Goal: Information Seeking & Learning: Check status

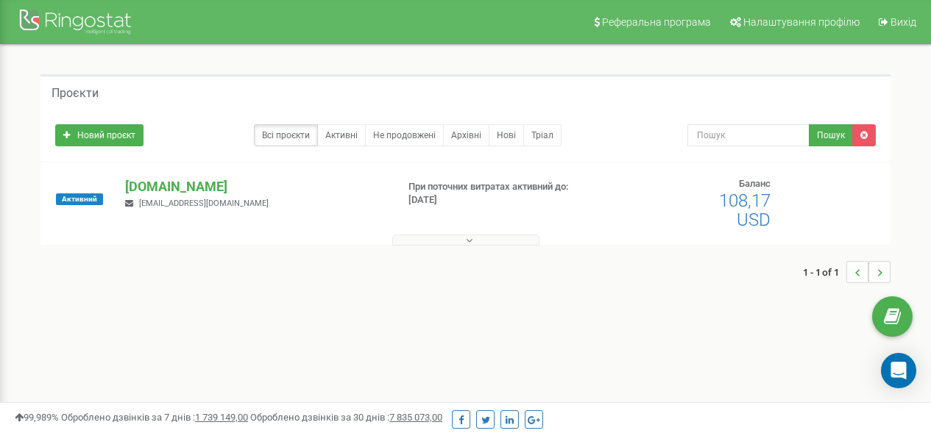
click at [168, 185] on p "[DOMAIN_NAME]" at bounding box center [254, 186] width 259 height 19
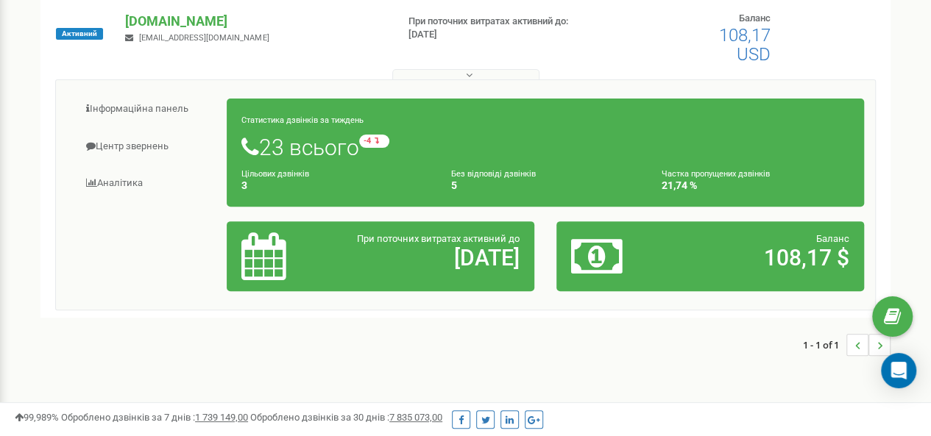
scroll to position [74, 0]
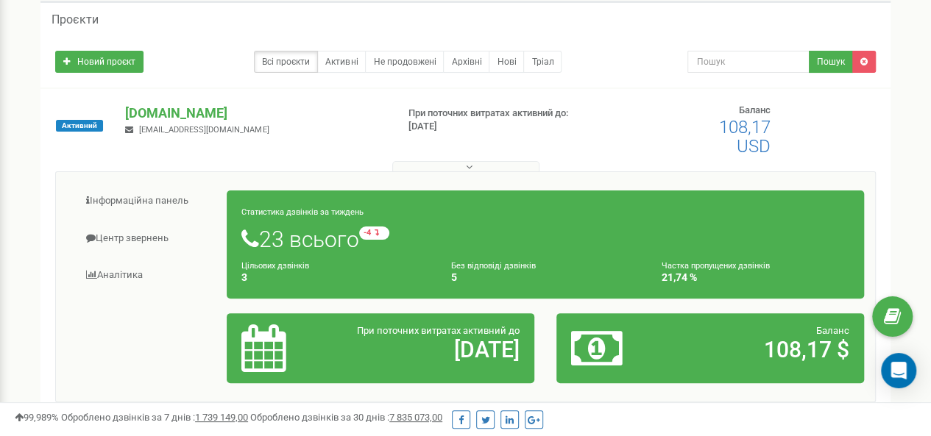
click at [391, 253] on div "Статистика дзвінків за тиждень 23 всього -4 відносно минулого тижня Цільових дз…" at bounding box center [545, 245] width 637 height 108
click at [299, 235] on h1 "23 всього -4 відносно минулого тижня" at bounding box center [545, 239] width 608 height 25
click at [302, 218] on div "Статистика дзвінків за тиждень 23 всього -4 відносно минулого тижня Цільових дз…" at bounding box center [545, 245] width 637 height 108
drag, startPoint x: 305, startPoint y: 269, endPoint x: 313, endPoint y: 279, distance: 12.5
click at [305, 270] on small "Цільових дзвінків" at bounding box center [275, 266] width 68 height 10
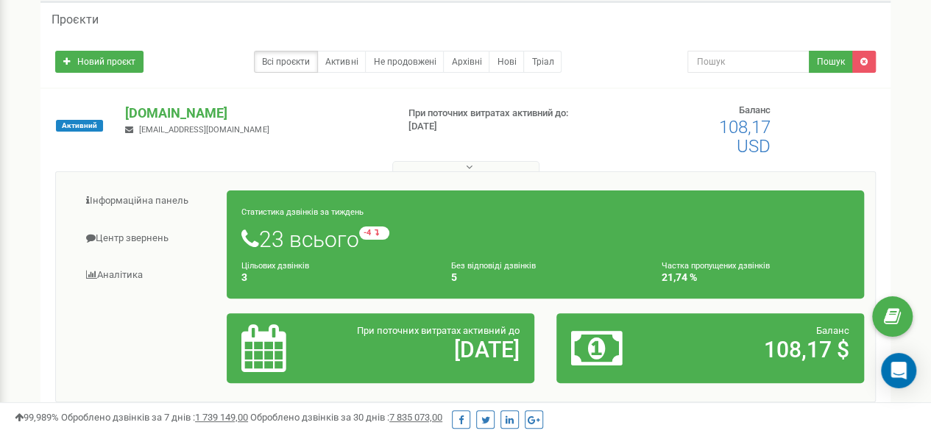
click at [374, 394] on div "Інформаційна панель Центр звернень Аналiтика Статистика дзвінків за тиждень" at bounding box center [465, 286] width 820 height 231
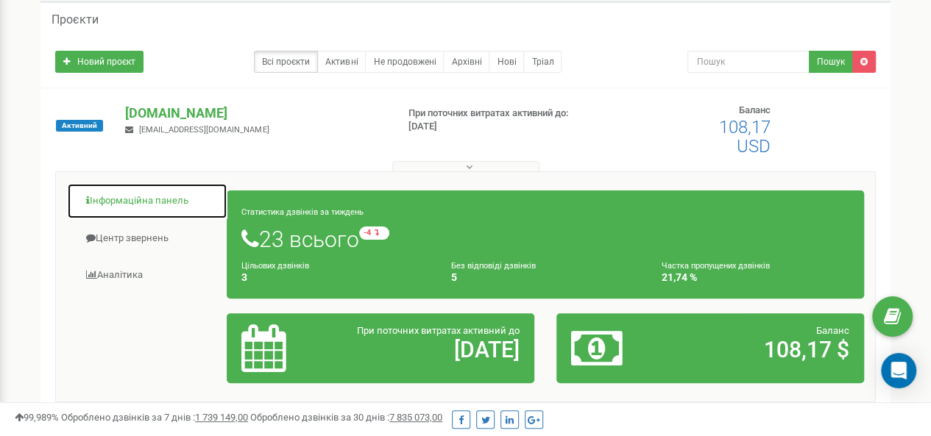
click at [125, 199] on link "Інформаційна панель" at bounding box center [147, 201] width 160 height 36
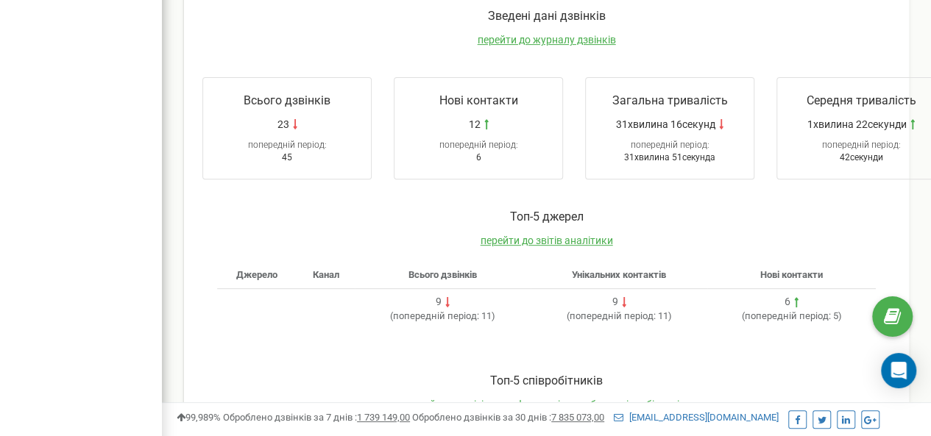
scroll to position [221, 0]
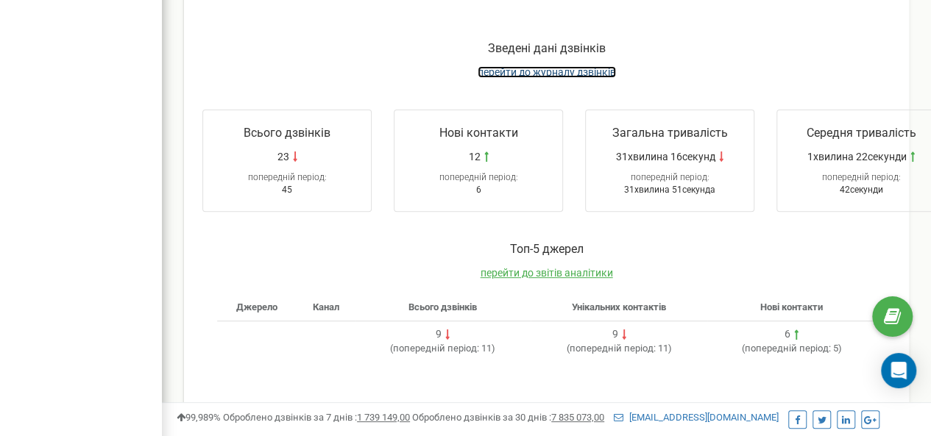
click at [550, 74] on span "перейти до журналу дзвінків" at bounding box center [546, 72] width 138 height 12
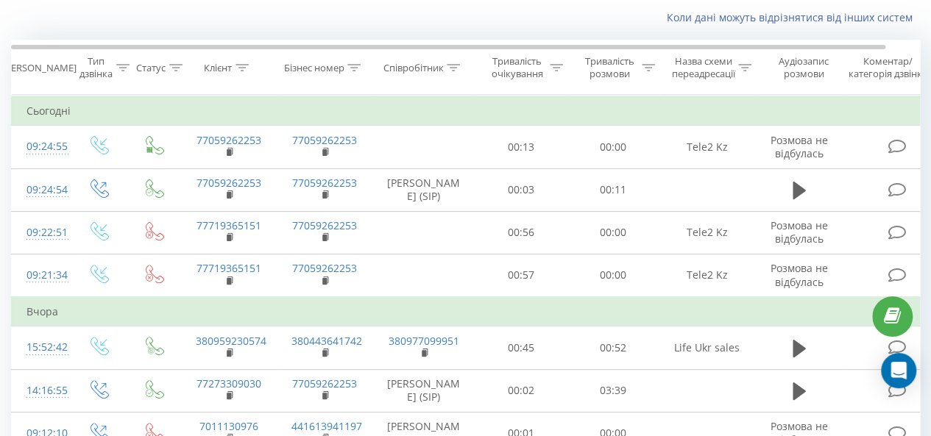
scroll to position [147, 0]
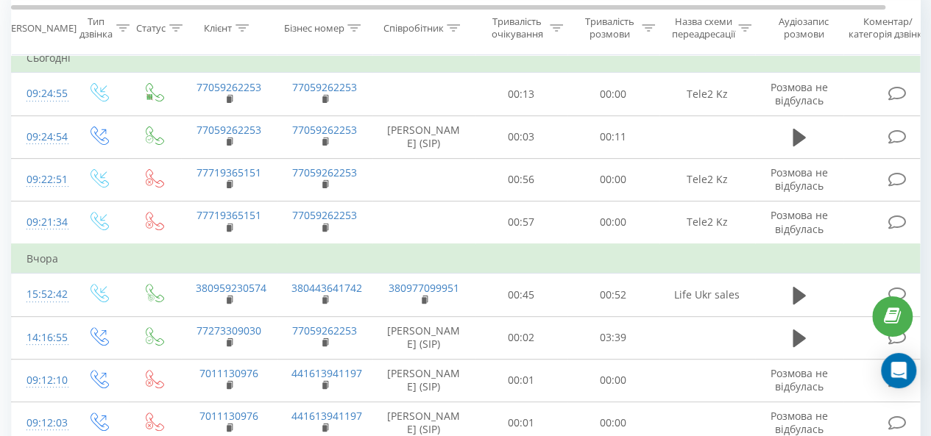
click at [255, 170] on link "77719365151" at bounding box center [228, 173] width 65 height 14
drag, startPoint x: 271, startPoint y: 169, endPoint x: 247, endPoint y: 171, distance: 23.6
click at [249, 170] on td "77719365151" at bounding box center [229, 179] width 96 height 43
click at [227, 182] on rect at bounding box center [229, 185] width 4 height 7
drag, startPoint x: 268, startPoint y: 215, endPoint x: 199, endPoint y: 217, distance: 69.2
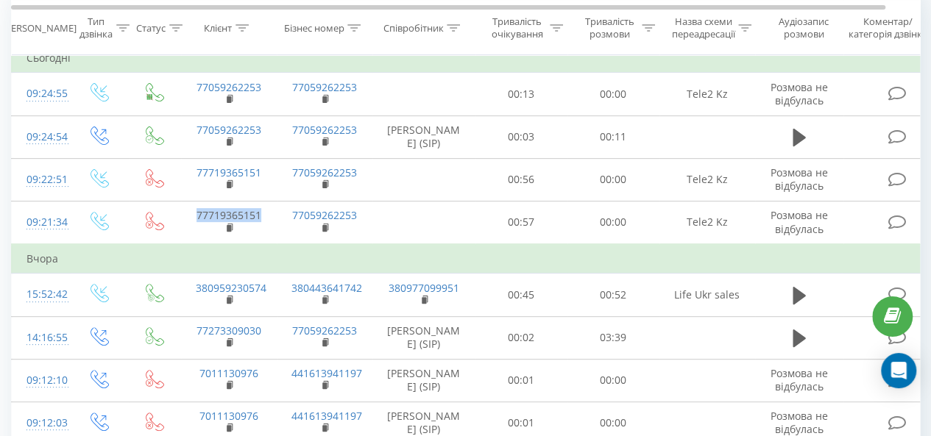
click at [199, 217] on td "77719365151" at bounding box center [229, 222] width 96 height 43
copy link "77719365151"
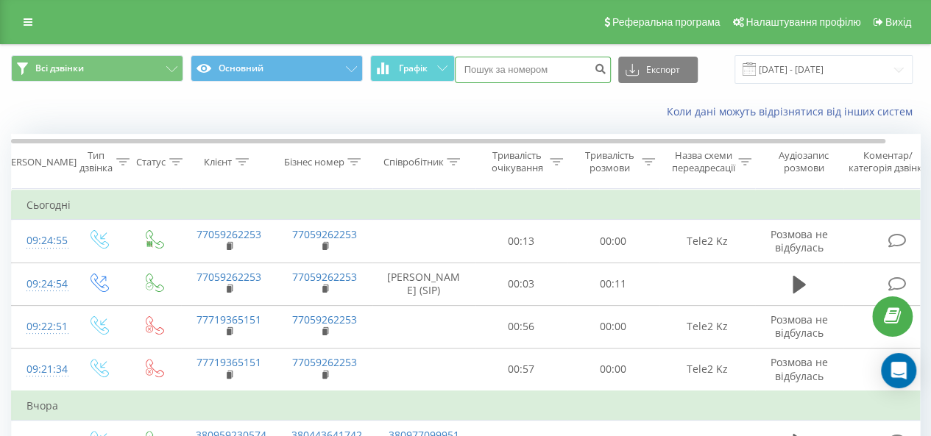
click at [567, 70] on input at bounding box center [533, 70] width 156 height 26
paste input "77719365151"
type input "77719365151"
click at [603, 71] on icon "submit" at bounding box center [600, 67] width 13 height 9
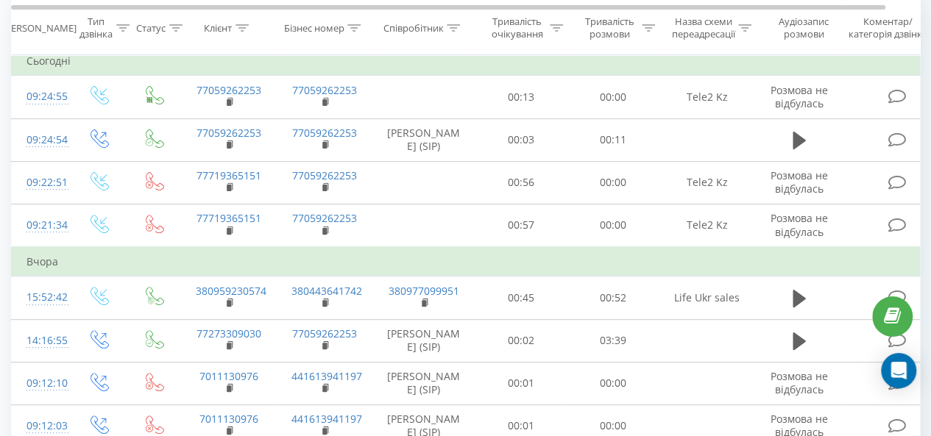
scroll to position [147, 0]
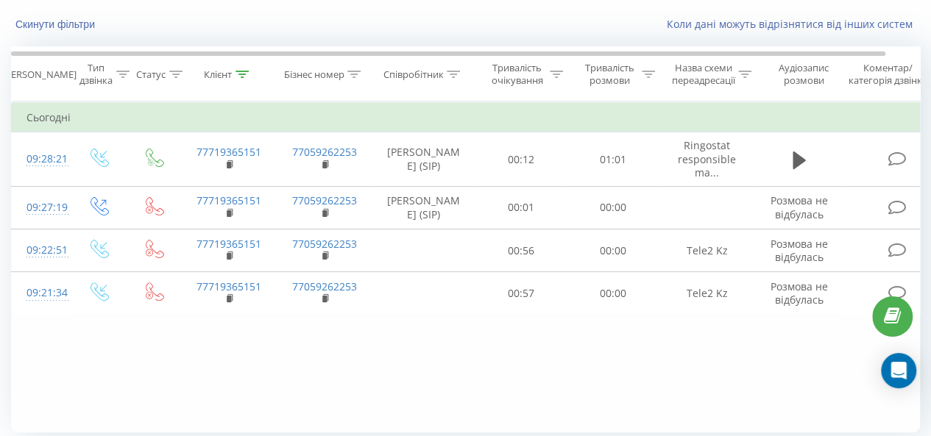
scroll to position [138, 0]
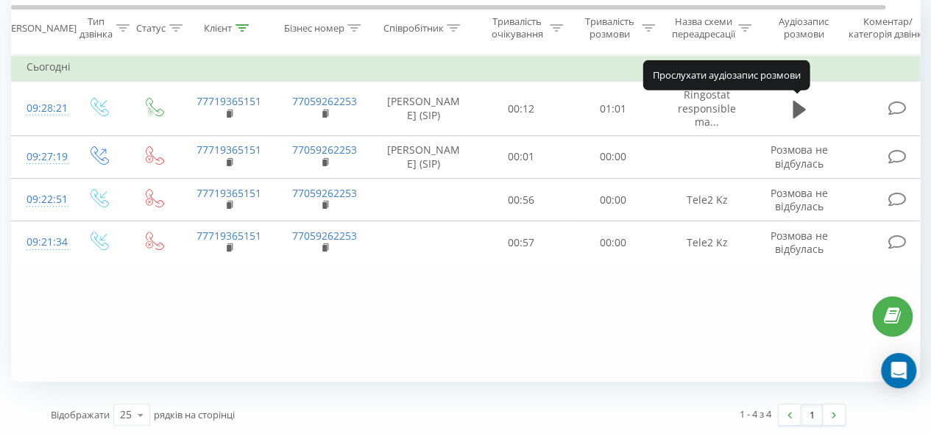
click at [798, 105] on icon at bounding box center [798, 109] width 13 height 18
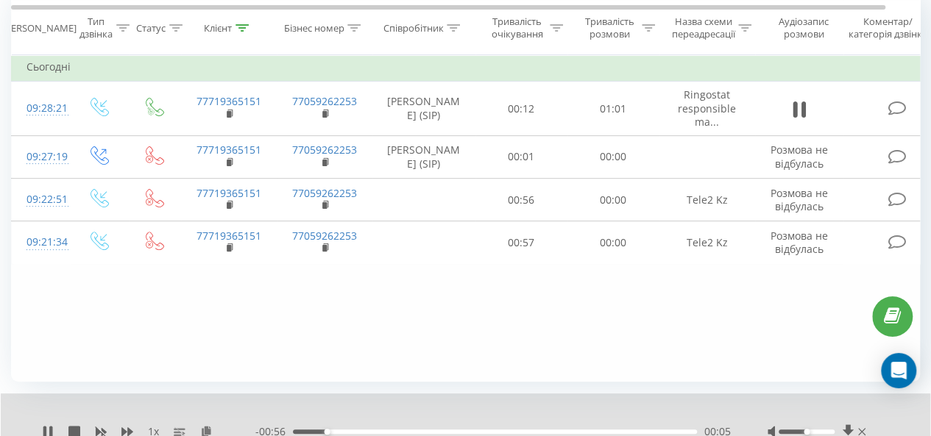
click at [802, 105] on icon at bounding box center [802, 110] width 4 height 16
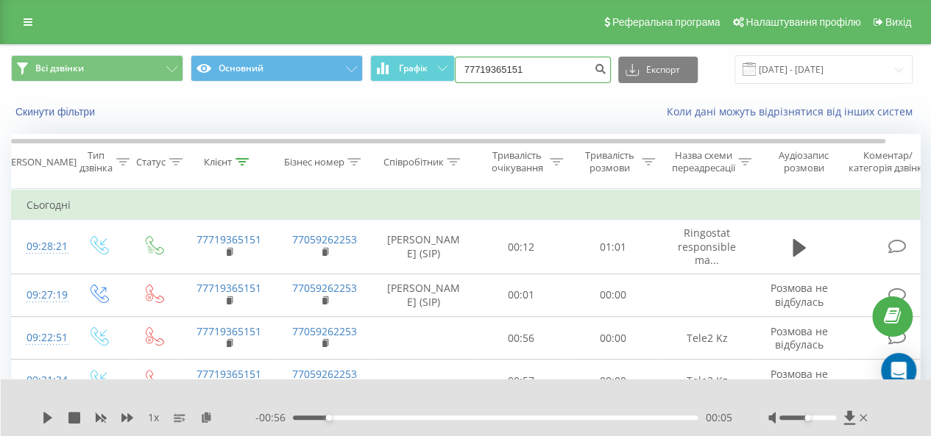
drag, startPoint x: 555, startPoint y: 79, endPoint x: 383, endPoint y: 63, distance: 172.9
click at [383, 63] on div "Всі дзвінки Основний Графік 77719365151 Експорт .csv .xls .xlsx 19.06.2025 - 19…" at bounding box center [465, 69] width 909 height 29
click at [594, 71] on button "submit" at bounding box center [601, 70] width 20 height 26
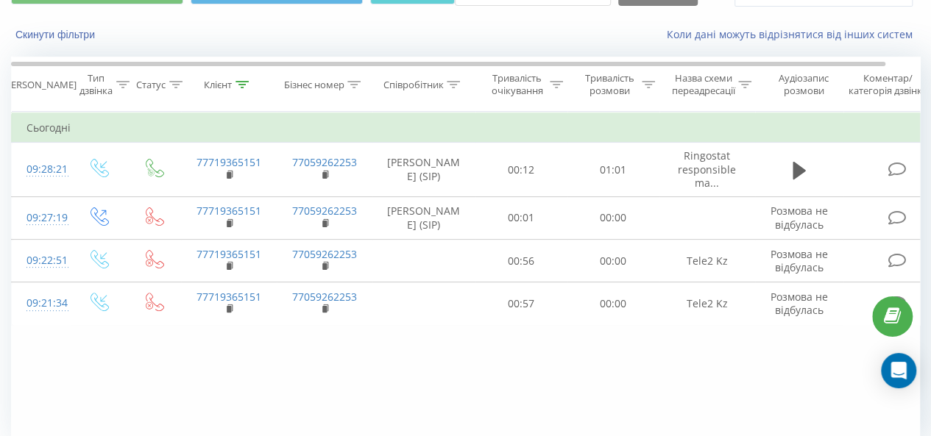
scroll to position [138, 0]
